Goal: Task Accomplishment & Management: Manage account settings

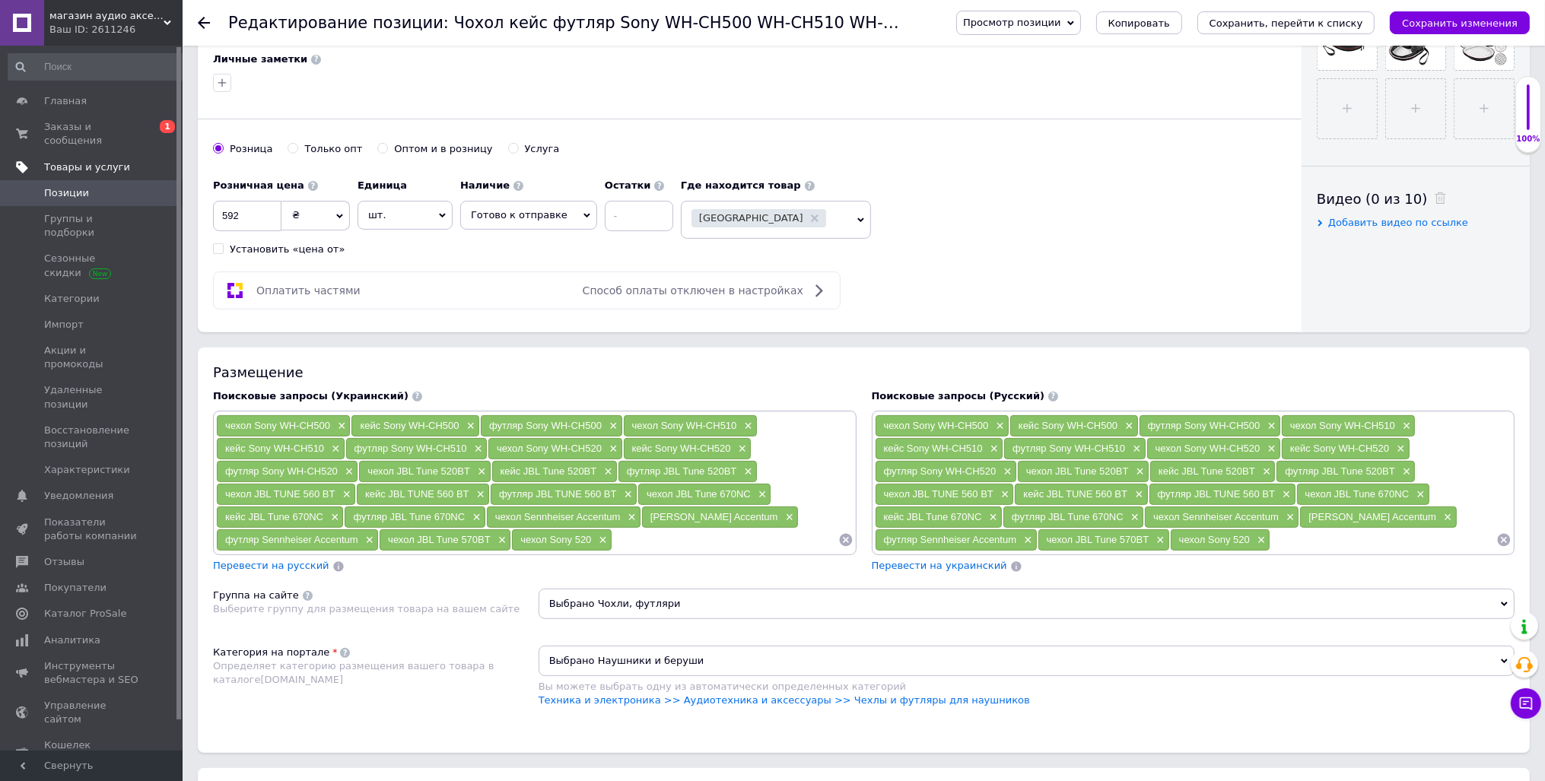
scroll to position [0, 59]
click at [76, 125] on span "Заказы и сообщения" at bounding box center [92, 133] width 97 height 27
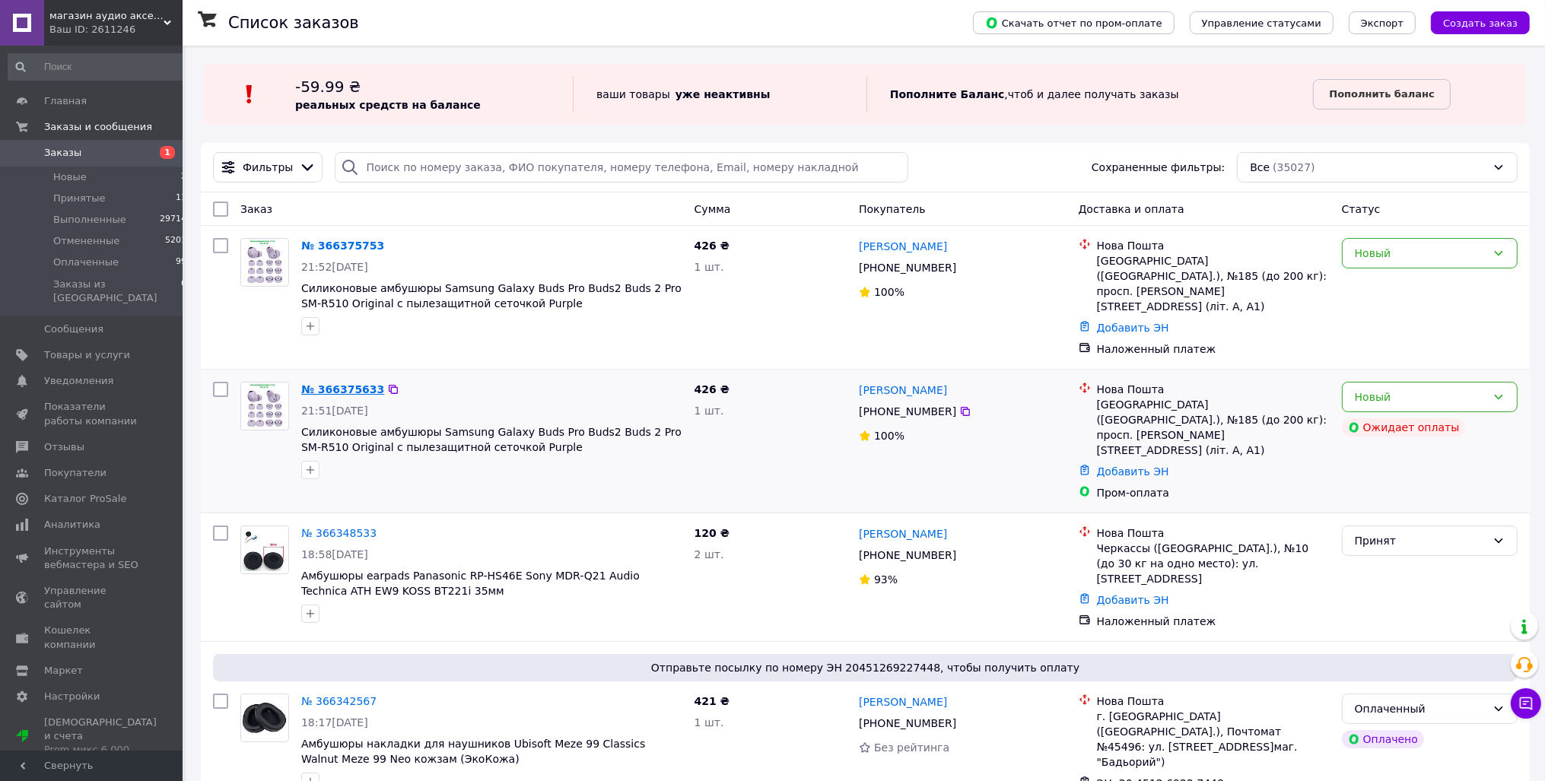
click at [355, 383] on link "№ 366375633" at bounding box center [342, 389] width 83 height 12
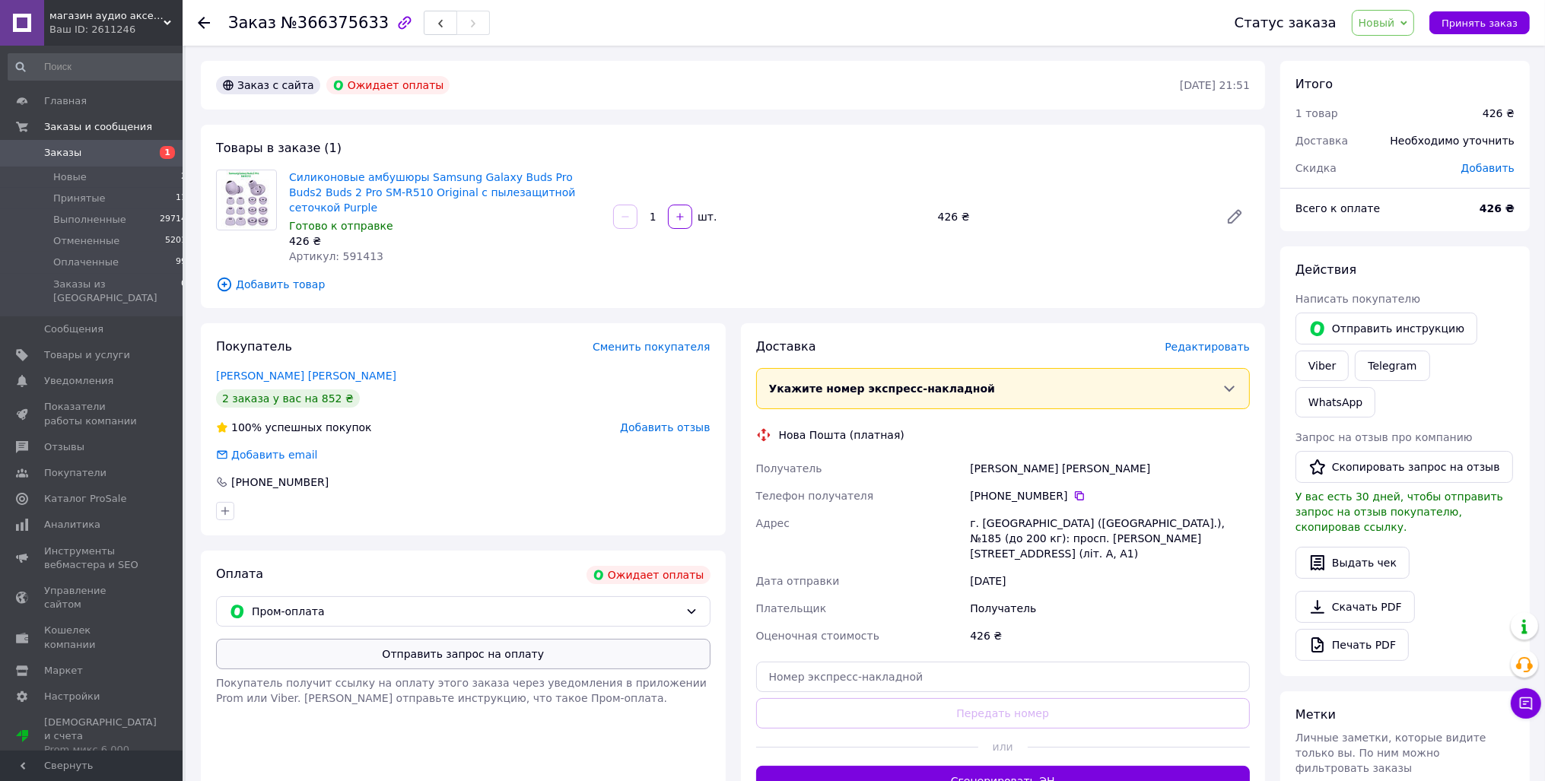
click at [445, 648] on button "Отправить запрос на оплату" at bounding box center [463, 654] width 495 height 30
click at [74, 154] on span "Заказы" at bounding box center [62, 153] width 37 height 14
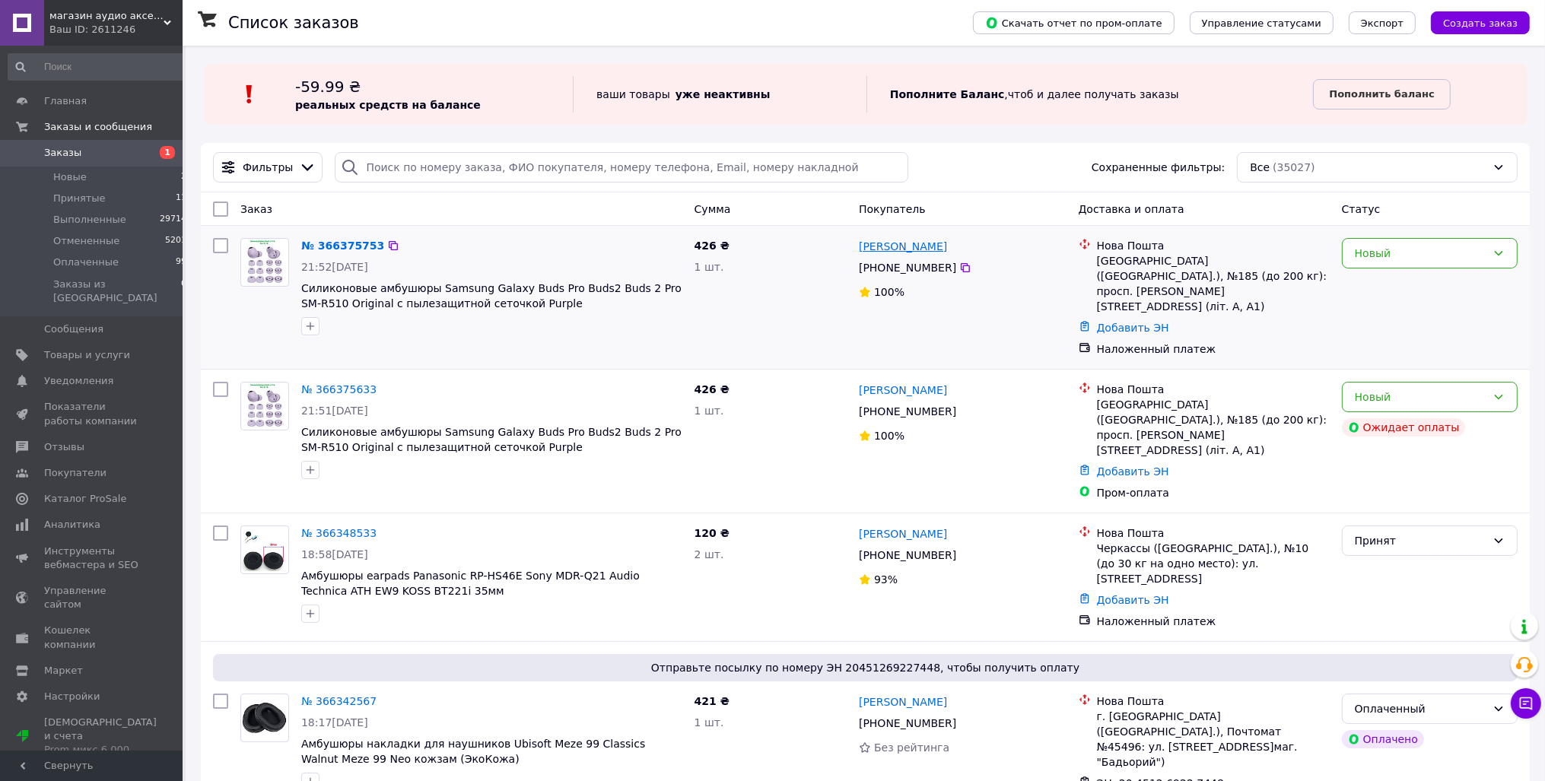
click at [918, 252] on link "[PERSON_NAME]" at bounding box center [903, 246] width 88 height 15
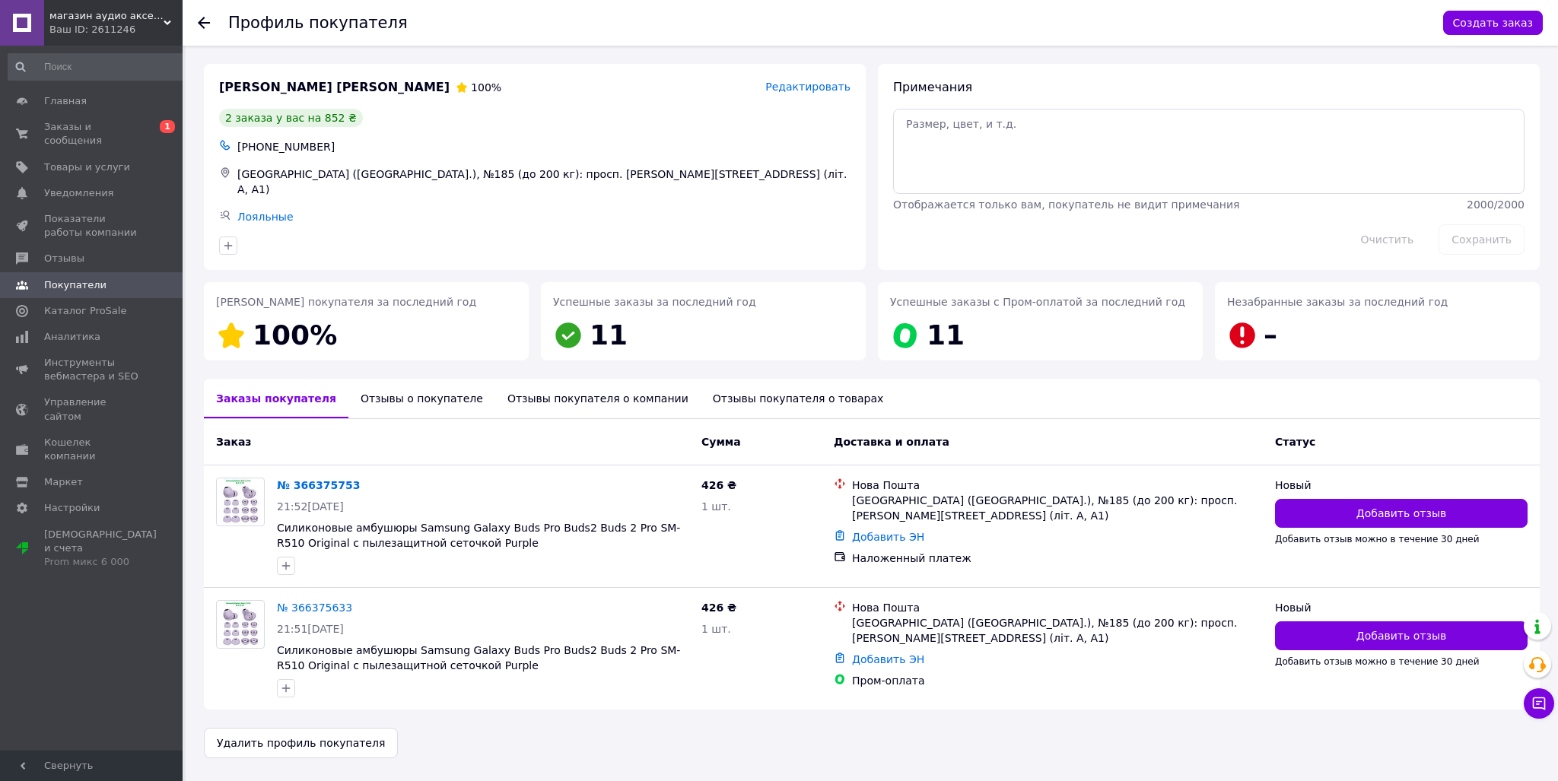
click at [380, 402] on div "Отзывы о покупателе" at bounding box center [421, 399] width 147 height 40
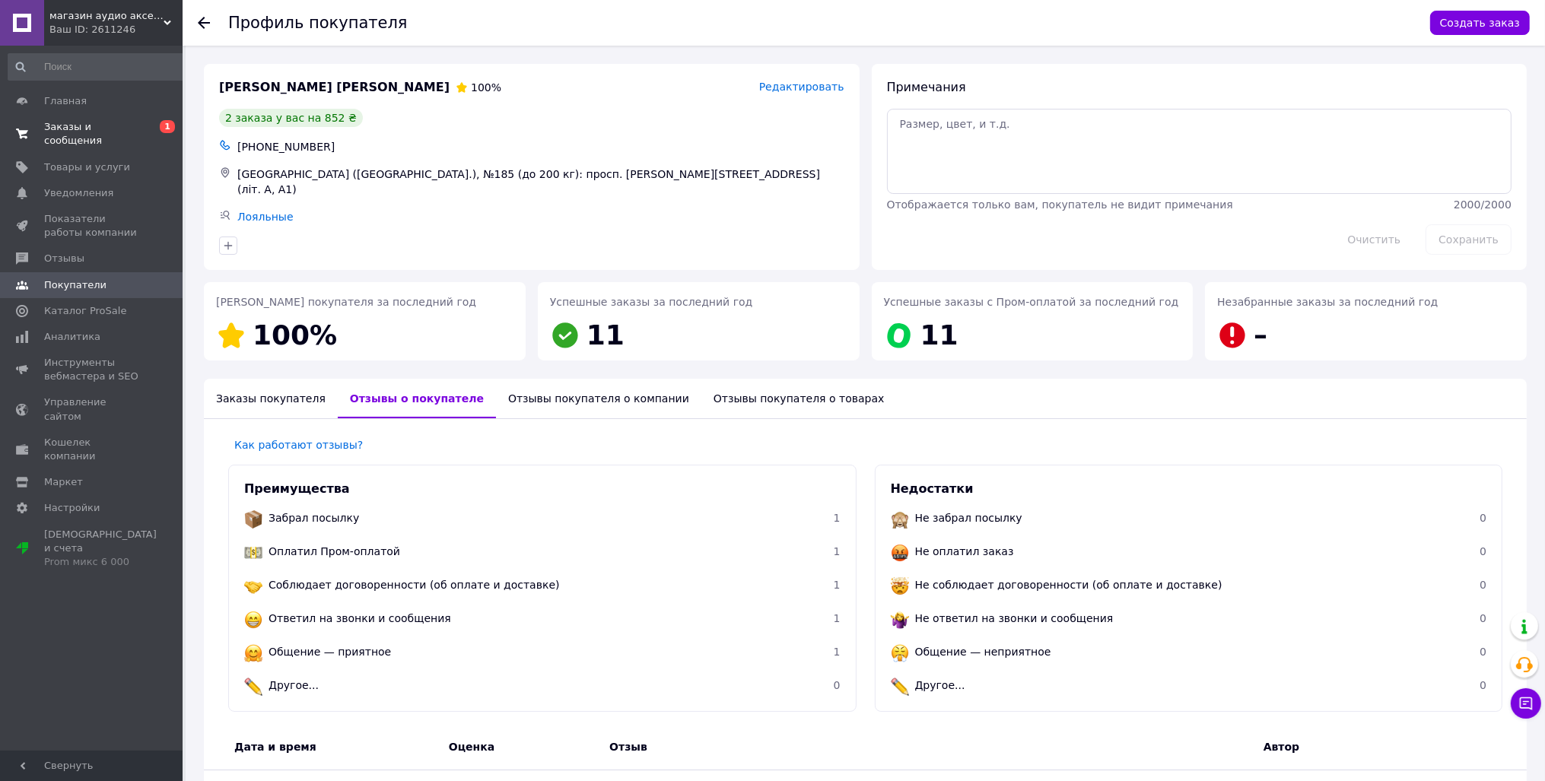
click at [92, 129] on span "Заказы и сообщения" at bounding box center [92, 133] width 97 height 27
